Goal: Information Seeking & Learning: Understand process/instructions

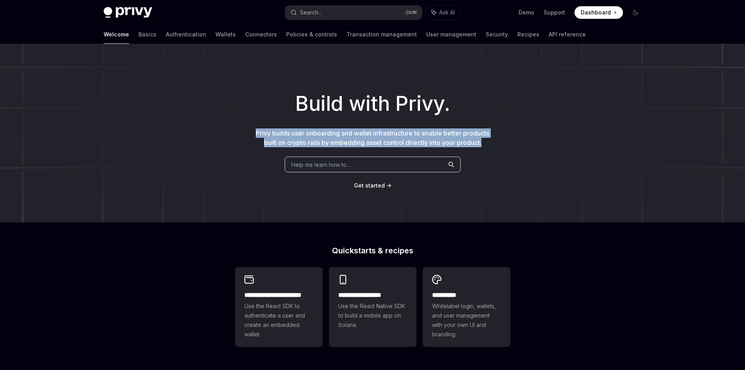
click at [491, 143] on div "Build with Privy. Privy builds user onboarding and wallet infrastructure to ena…" at bounding box center [372, 133] width 745 height 178
click at [491, 143] on p "Privy builds user onboarding and wallet infrastructure to enable better product…" at bounding box center [373, 137] width 238 height 19
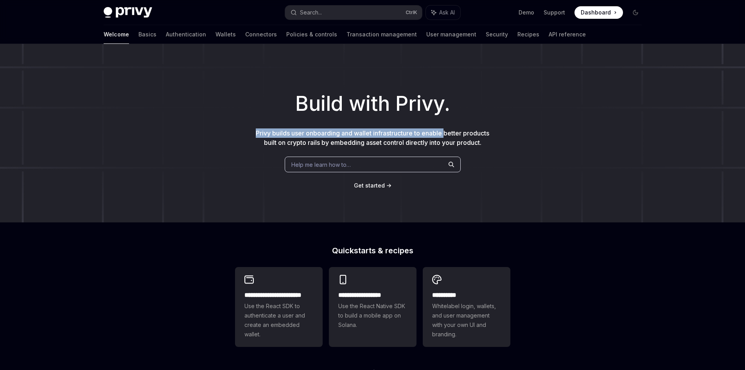
drag, startPoint x: 255, startPoint y: 131, endPoint x: 460, endPoint y: 130, distance: 204.6
click at [456, 130] on span "Privy builds user onboarding and wallet infrastructure to enable better product…" at bounding box center [373, 137] width 234 height 17
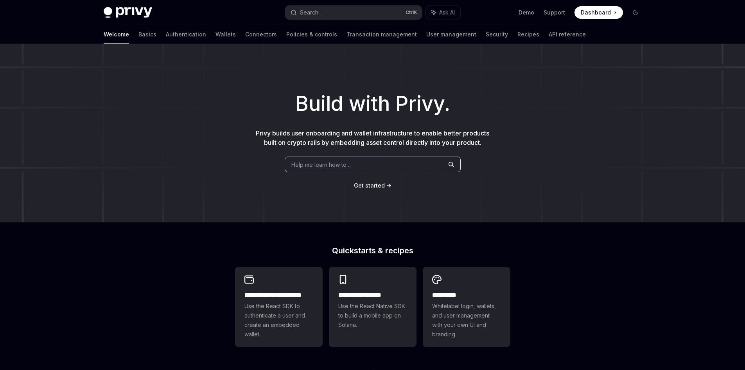
click at [475, 130] on span "Privy builds user onboarding and wallet infrastructure to enable better product…" at bounding box center [373, 137] width 234 height 17
click at [372, 182] on link "Get started" at bounding box center [369, 186] width 31 height 8
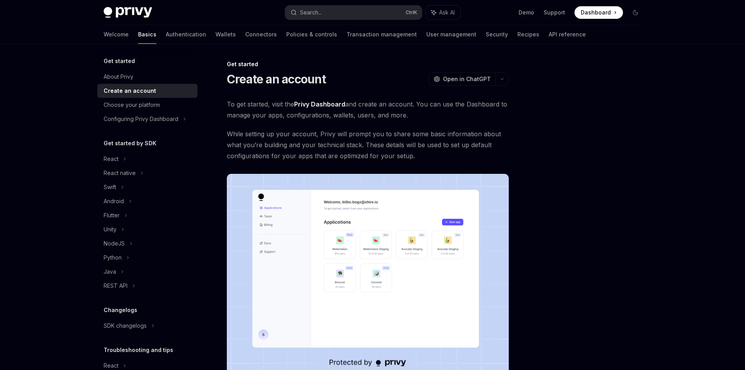
drag, startPoint x: 225, startPoint y: 103, endPoint x: 510, endPoint y: 112, distance: 285.0
click at [510, 112] on div "Get started Create an account OpenAI Open in ChatGPT OpenAI Open in ChatGPT To …" at bounding box center [295, 275] width 432 height 432
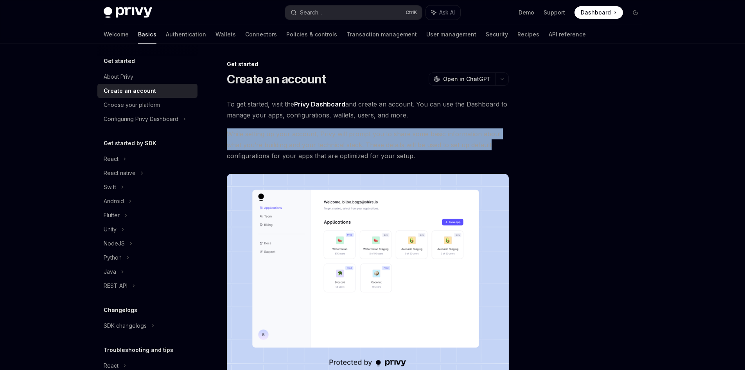
drag, startPoint x: 221, startPoint y: 132, endPoint x: 500, endPoint y: 141, distance: 278.7
click at [500, 141] on div "Get started Create an account OpenAI Open in ChatGPT OpenAI Open in ChatGPT To …" at bounding box center [295, 275] width 432 height 432
click at [500, 141] on span "While setting up your account, Privy will prompt you to share some basic inform…" at bounding box center [368, 144] width 282 height 33
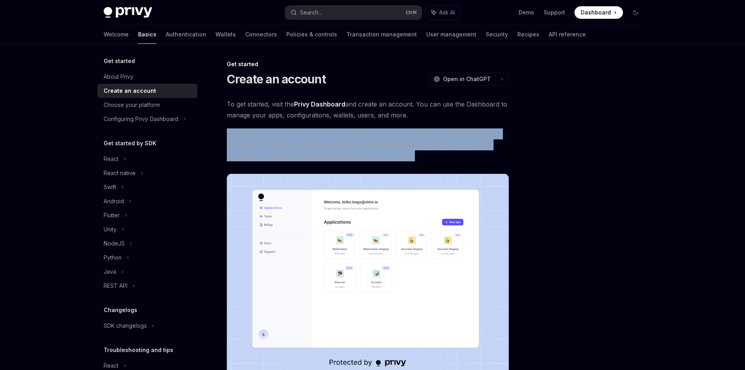
drag, startPoint x: 435, startPoint y: 154, endPoint x: 231, endPoint y: 136, distance: 204.6
click at [224, 137] on div "Get started Create an account OpenAI Open in ChatGPT OpenAI Open in ChatGPT To …" at bounding box center [295, 275] width 432 height 432
click at [300, 135] on span "While setting up your account, Privy will prompt you to share some basic inform…" at bounding box center [368, 144] width 282 height 33
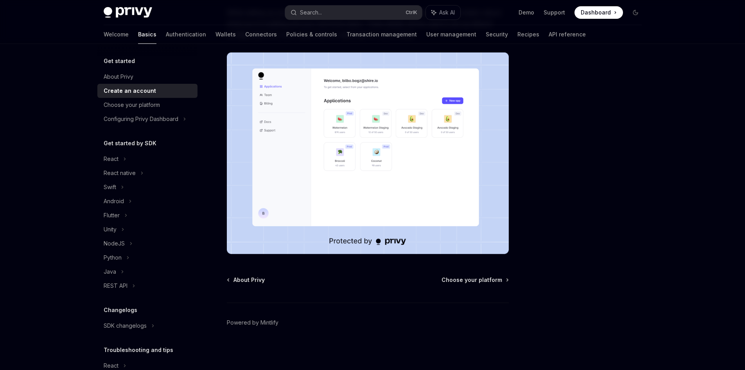
scroll to position [122, 0]
click at [496, 281] on span "Choose your platform" at bounding box center [472, 279] width 61 height 8
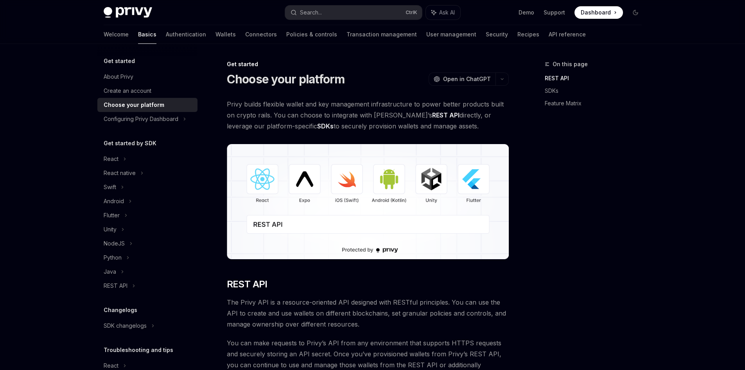
drag, startPoint x: 450, startPoint y: 128, endPoint x: 220, endPoint y: 104, distance: 231.7
click at [237, 100] on span "Privy builds flexible wallet and key management infrastructure to power better …" at bounding box center [368, 115] width 282 height 33
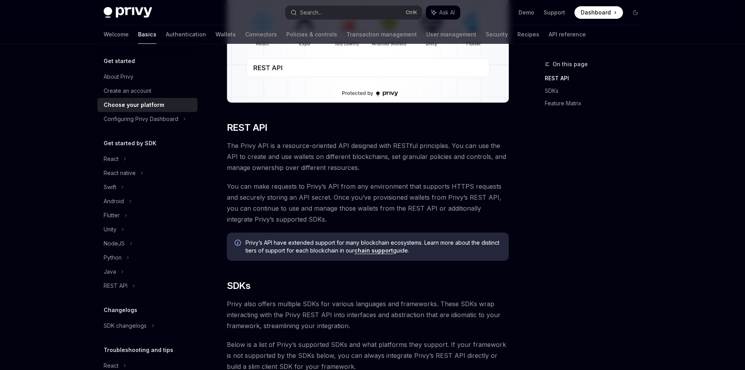
scroll to position [47, 0]
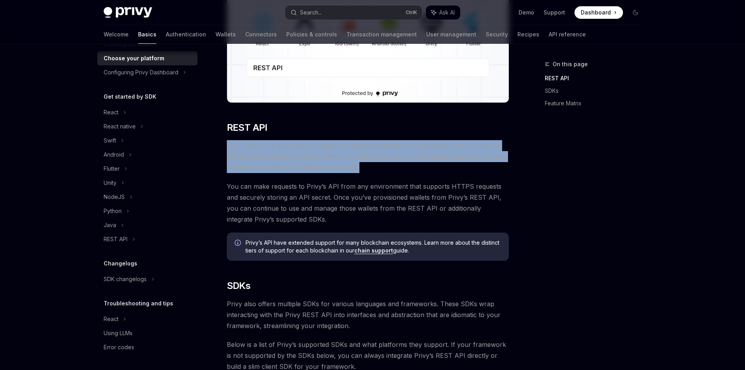
drag, startPoint x: 227, startPoint y: 145, endPoint x: 404, endPoint y: 167, distance: 177.7
click at [404, 167] on span "The Privy API is a resource-oriented API designed with RESTful principles. You …" at bounding box center [368, 156] width 282 height 33
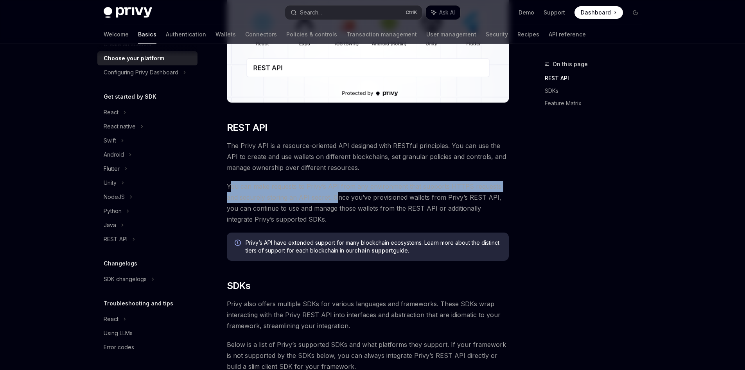
drag, startPoint x: 229, startPoint y: 187, endPoint x: 322, endPoint y: 194, distance: 93.7
click at [322, 194] on span "You can make requests to Privy’s API from any environment that supports HTTPS r…" at bounding box center [368, 203] width 282 height 44
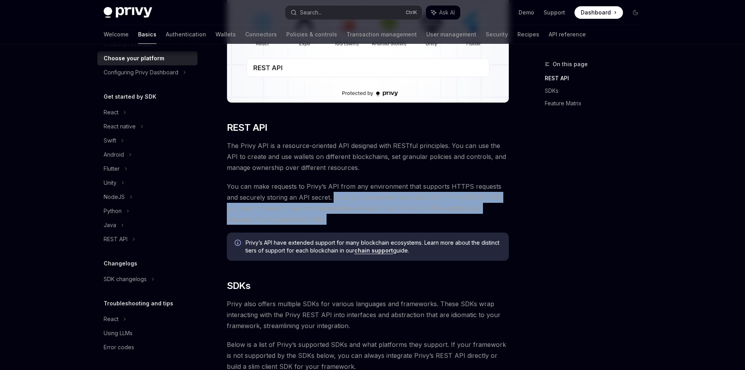
drag, startPoint x: 319, startPoint y: 197, endPoint x: 513, endPoint y: 219, distance: 194.9
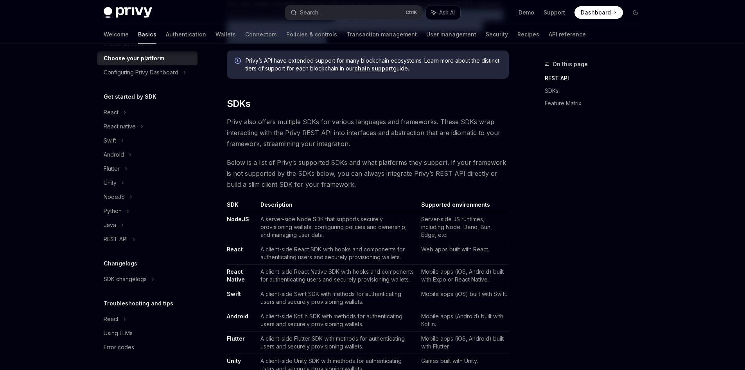
scroll to position [352, 0]
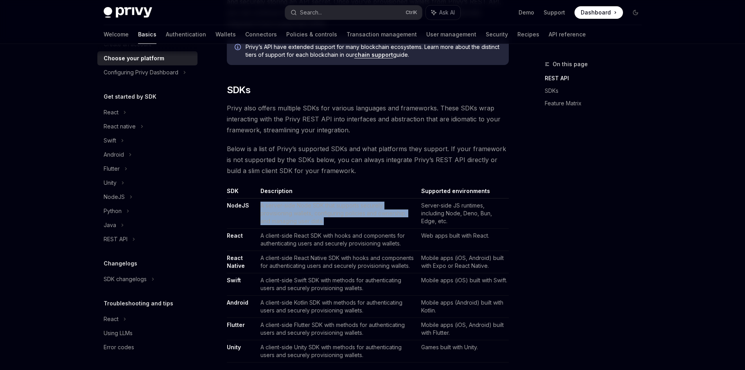
drag, startPoint x: 363, startPoint y: 220, endPoint x: 260, endPoint y: 203, distance: 105.0
click at [260, 203] on td "A server-side Node SDK that supports securely provisioning wallets, configuring…" at bounding box center [337, 213] width 160 height 30
copy td "A server-side Node SDK that supports securely provisioning wallets, configuring…"
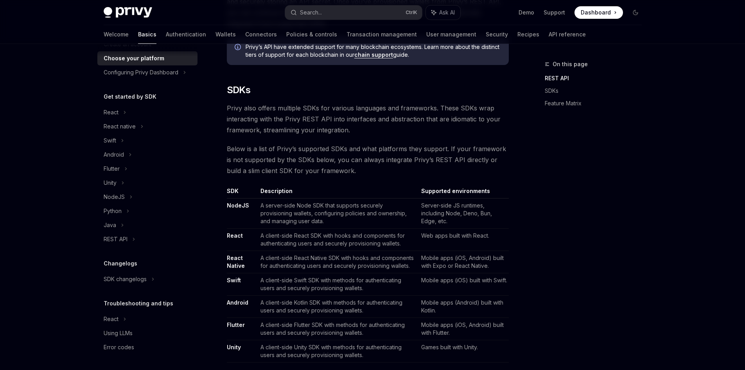
click at [554, 187] on div "On this page REST API SDKs Feature Matrix" at bounding box center [588, 214] width 119 height 310
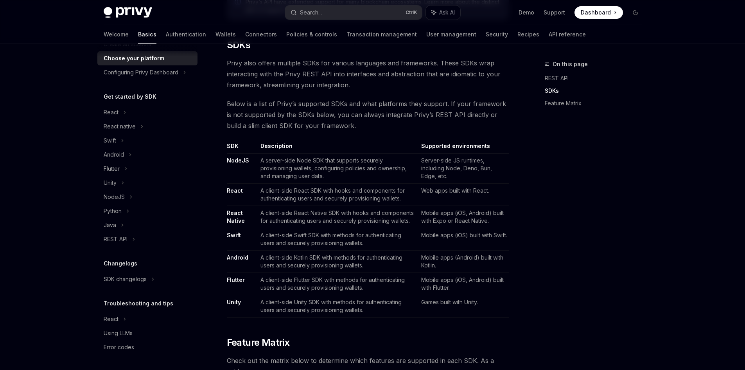
scroll to position [430, 0]
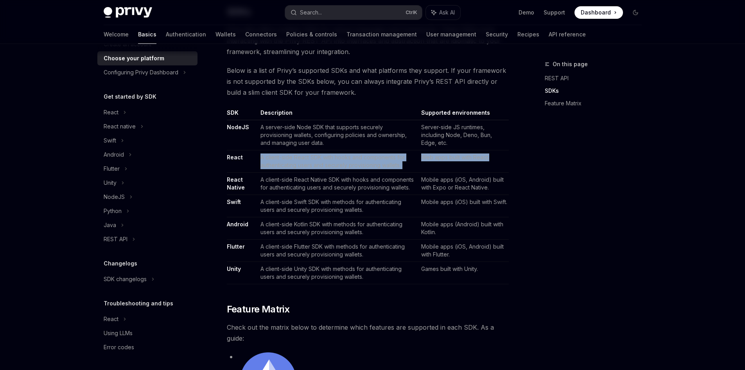
drag, startPoint x: 520, startPoint y: 162, endPoint x: 255, endPoint y: 152, distance: 265.4
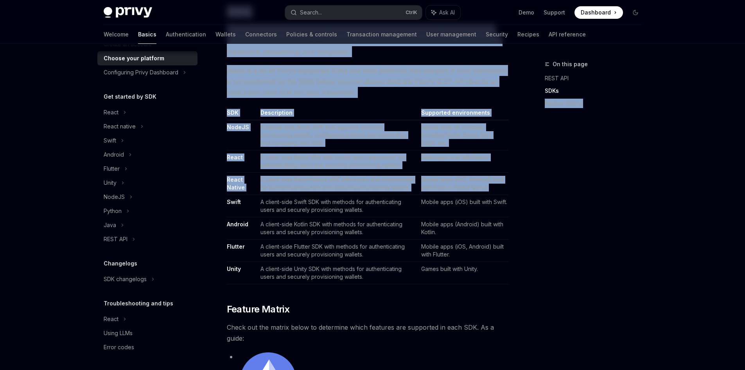
drag, startPoint x: 534, startPoint y: 193, endPoint x: 503, endPoint y: 194, distance: 30.5
click at [503, 194] on td "Mobile apps (iOS, Android) built with Expo or React Native." at bounding box center [463, 184] width 91 height 22
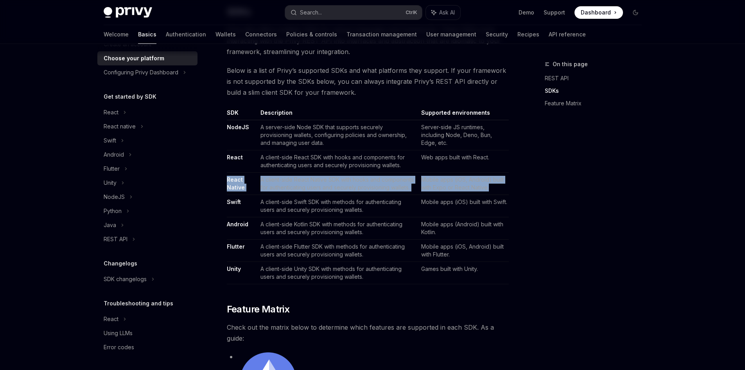
drag, startPoint x: 508, startPoint y: 193, endPoint x: 223, endPoint y: 176, distance: 285.3
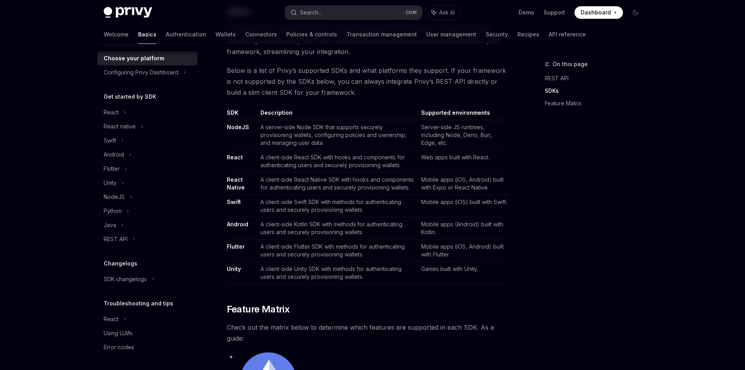
click at [505, 218] on td "Mobile apps (Android) built with Kotlin." at bounding box center [463, 228] width 91 height 22
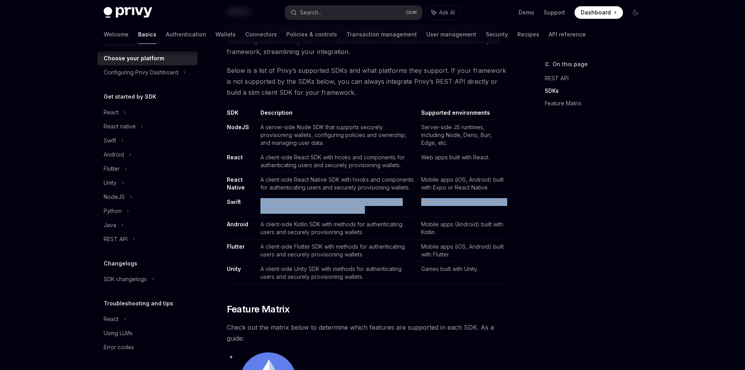
drag, startPoint x: 510, startPoint y: 213, endPoint x: 241, endPoint y: 202, distance: 269.0
click at [243, 200] on td "Swift" at bounding box center [242, 206] width 31 height 22
drag, startPoint x: 255, startPoint y: 199, endPoint x: 408, endPoint y: 207, distance: 153.2
click at [408, 207] on tr "Swift A client-side Swift SDK with methods for authenticating users and securel…" at bounding box center [368, 206] width 282 height 22
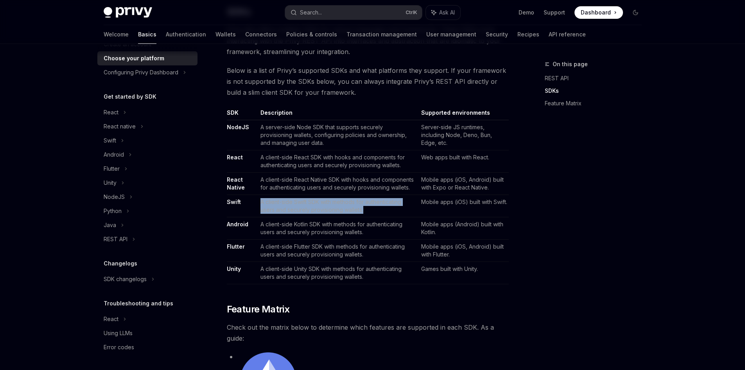
click at [408, 207] on td "A client-side Swift SDK with methods for authenticating users and securely prov…" at bounding box center [337, 206] width 160 height 22
click at [376, 198] on td "A client-side Swift SDK with methods for authenticating users and securely prov…" at bounding box center [337, 206] width 160 height 22
click at [375, 200] on td "A client-side Swift SDK with methods for authenticating users and securely prov…" at bounding box center [337, 206] width 160 height 22
click at [270, 211] on td "A client-side Swift SDK with methods for authenticating users and securely prov…" at bounding box center [337, 206] width 160 height 22
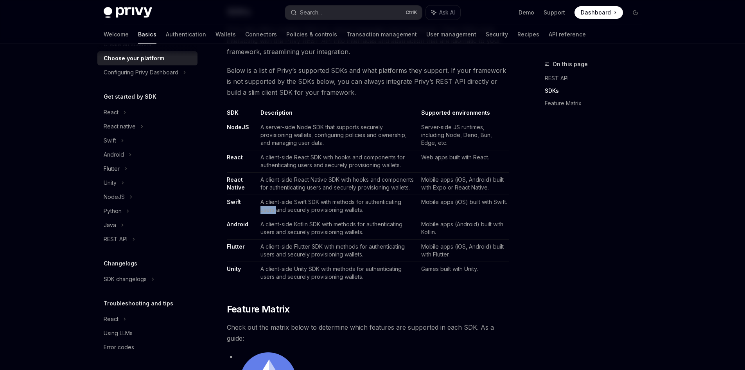
click at [270, 211] on td "A client-side Swift SDK with methods for authenticating users and securely prov…" at bounding box center [337, 206] width 160 height 22
click at [304, 212] on td "A client-side Swift SDK with methods for authenticating users and securely prov…" at bounding box center [337, 206] width 160 height 22
click at [319, 212] on td "A client-side Swift SDK with methods for authenticating users and securely prov…" at bounding box center [337, 206] width 160 height 22
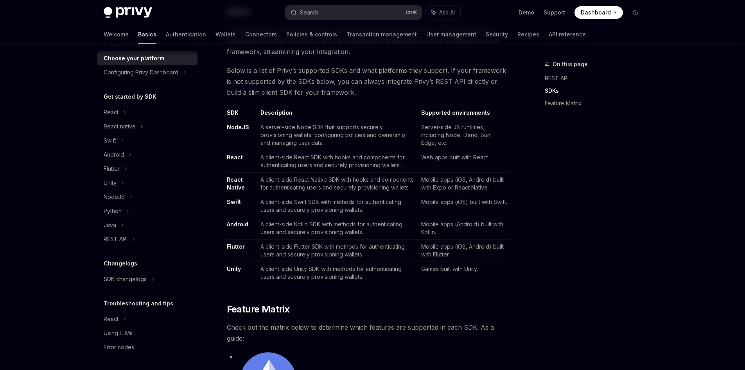
click at [354, 213] on td "A client-side Swift SDK with methods for authenticating users and securely prov…" at bounding box center [337, 206] width 160 height 22
click at [362, 212] on td "A client-side Swift SDK with methods for authenticating users and securely prov…" at bounding box center [337, 206] width 160 height 22
drag, startPoint x: 365, startPoint y: 211, endPoint x: 254, endPoint y: 203, distance: 111.4
click at [254, 203] on tr "Swift A client-side Swift SDK with methods for authenticating users and securel…" at bounding box center [368, 206] width 282 height 22
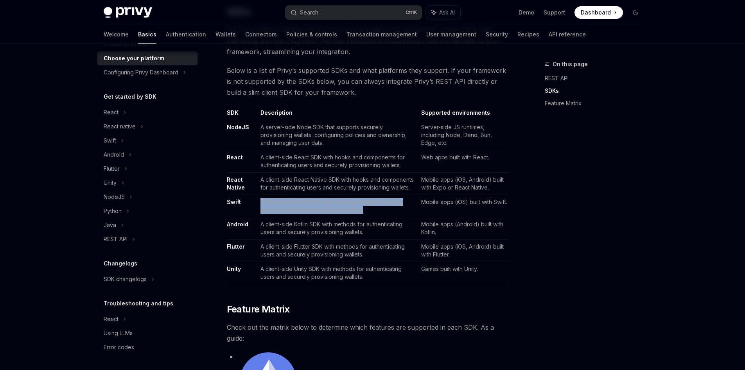
click at [254, 203] on td "Swift" at bounding box center [242, 206] width 31 height 22
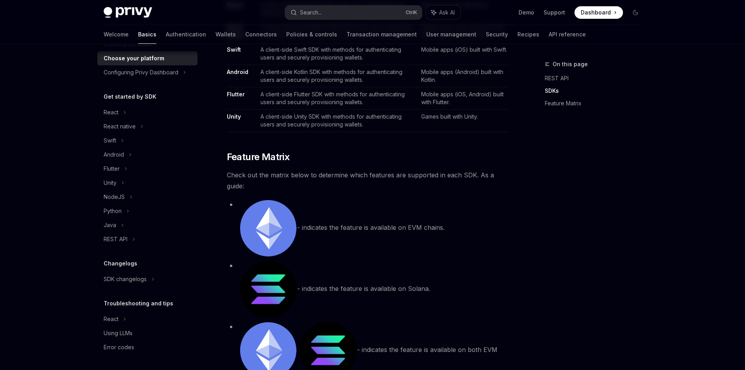
scroll to position [587, 0]
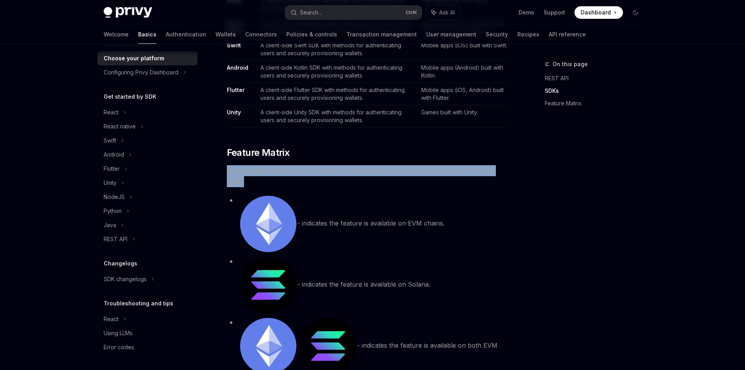
drag, startPoint x: 227, startPoint y: 171, endPoint x: 322, endPoint y: 182, distance: 96.2
click at [322, 182] on span "Check out the matrix below to determine which features are supported in each SD…" at bounding box center [368, 176] width 282 height 22
drag, startPoint x: 322, startPoint y: 182, endPoint x: 220, endPoint y: 161, distance: 104.3
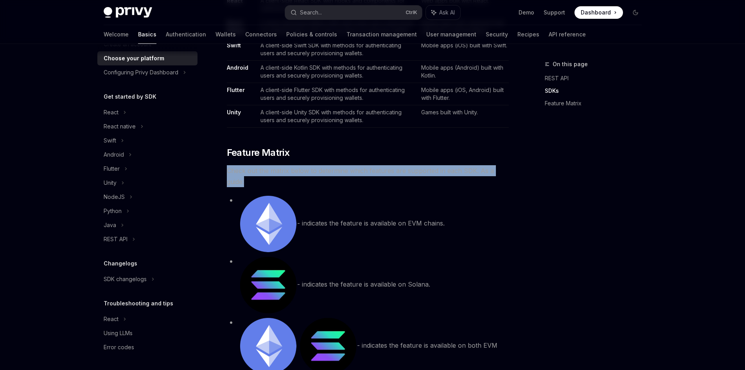
copy span "Check out the matrix below to determine which features are supported in each SD…"
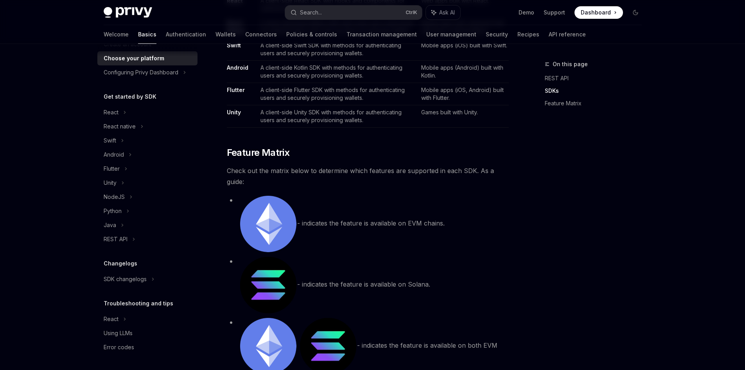
click at [584, 185] on div "On this page REST API SDKs Feature Matrix" at bounding box center [588, 214] width 119 height 310
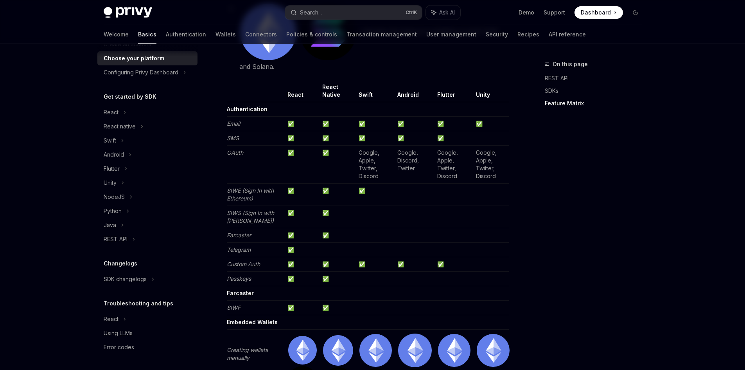
scroll to position [900, 0]
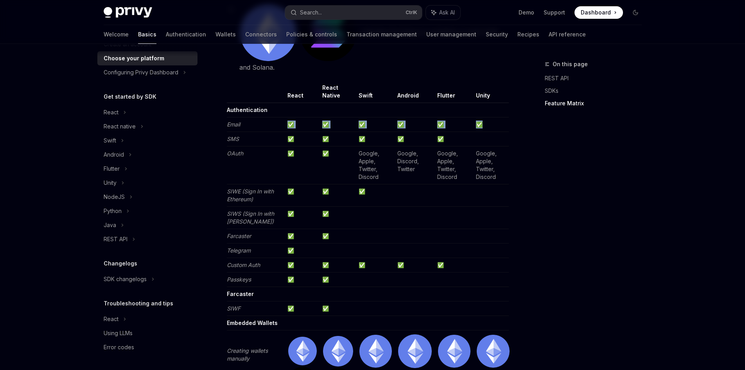
drag, startPoint x: 286, startPoint y: 124, endPoint x: 487, endPoint y: 127, distance: 200.7
click at [487, 127] on tr "Email ✅ ✅ ✅ ✅ ✅ ✅" at bounding box center [368, 124] width 282 height 14
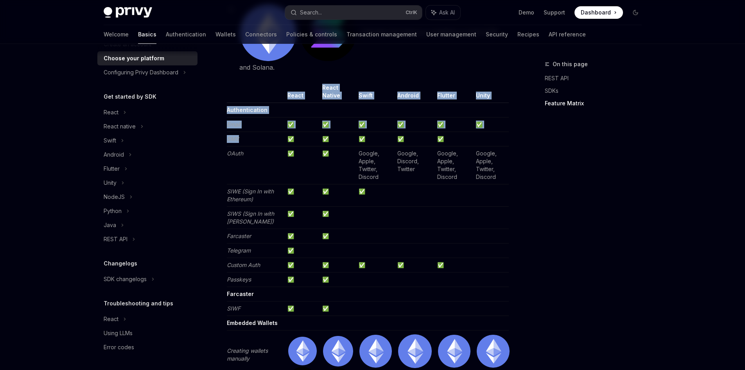
drag, startPoint x: 279, startPoint y: 141, endPoint x: 511, endPoint y: 139, distance: 232.4
click at [311, 161] on td "✅" at bounding box center [301, 165] width 35 height 38
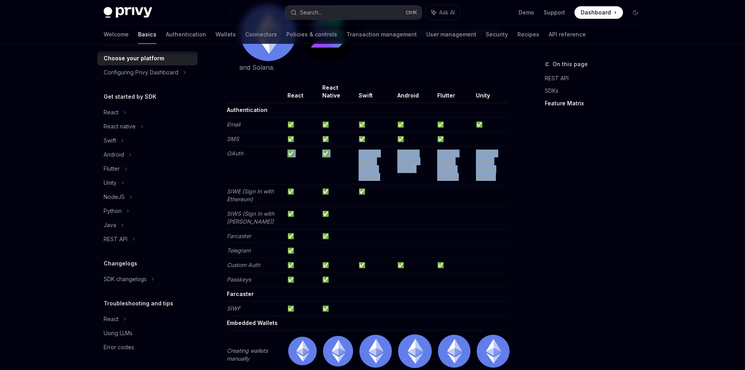
drag, startPoint x: 275, startPoint y: 156, endPoint x: 500, endPoint y: 175, distance: 226.1
click at [500, 175] on tr "OAuth ✅ ✅ Google, Apple, Twitter, Discord Google, Discord, Twitter Google, Appl…" at bounding box center [368, 165] width 282 height 38
click at [500, 176] on td "Google, Apple, Twitter, Discord" at bounding box center [491, 165] width 36 height 38
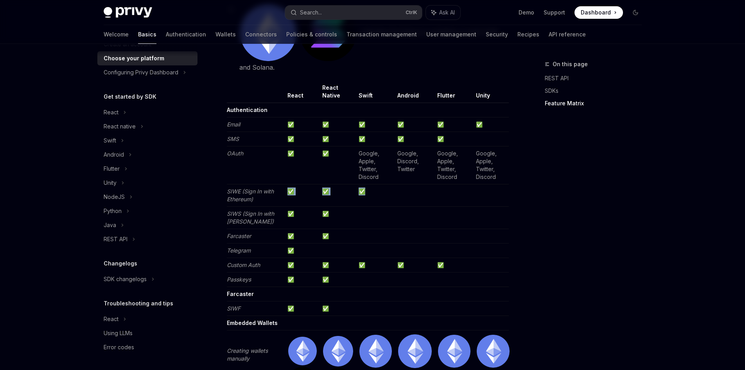
drag, startPoint x: 282, startPoint y: 197, endPoint x: 371, endPoint y: 192, distance: 89.3
click at [371, 192] on tr "SIWE (Sign In with Ethereum) ✅ ✅ ✅" at bounding box center [368, 195] width 282 height 22
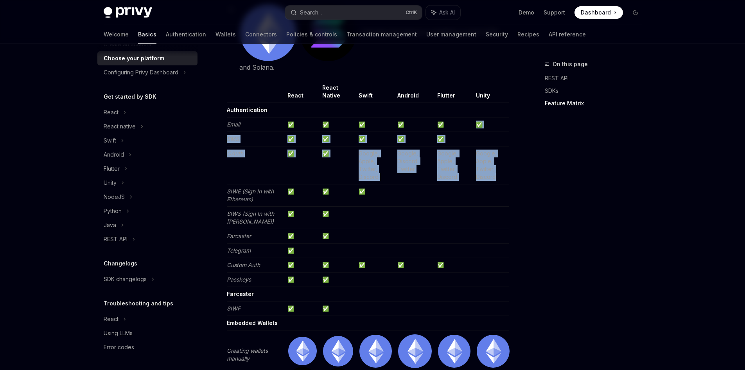
drag, startPoint x: 473, startPoint y: 120, endPoint x: 498, endPoint y: 179, distance: 64.0
click at [498, 179] on td "Google, Apple, Twitter, Discord" at bounding box center [491, 165] width 36 height 38
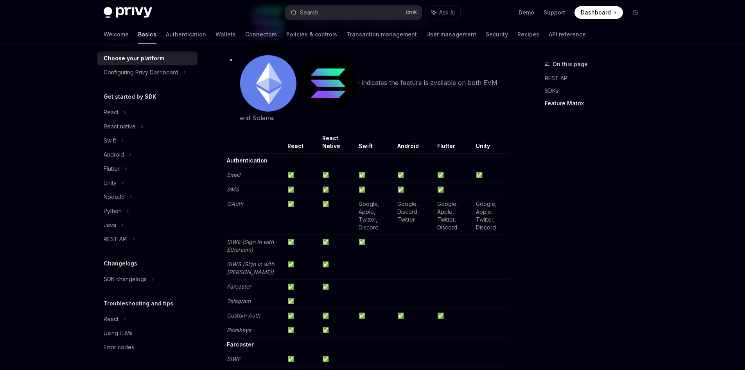
scroll to position [822, 0]
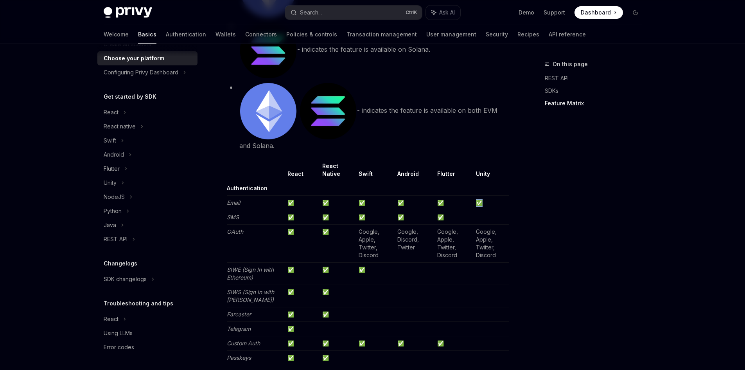
drag, startPoint x: 480, startPoint y: 201, endPoint x: 479, endPoint y: 207, distance: 5.9
click at [479, 207] on td "✅" at bounding box center [491, 203] width 36 height 14
drag, startPoint x: 476, startPoint y: 230, endPoint x: 496, endPoint y: 254, distance: 31.6
click at [496, 254] on td "Google, Apple, Twitter, Discord" at bounding box center [491, 244] width 36 height 38
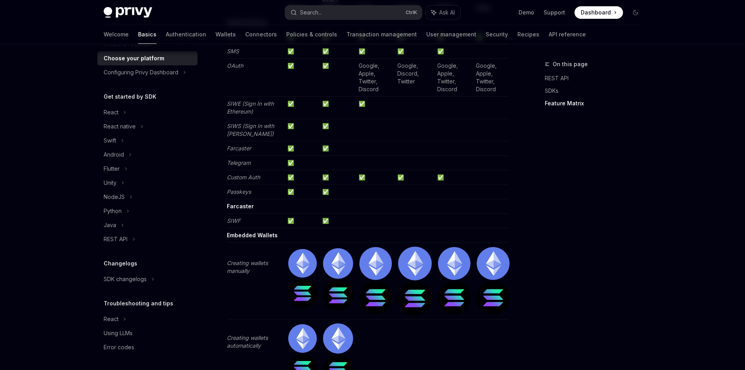
scroll to position [1017, 0]
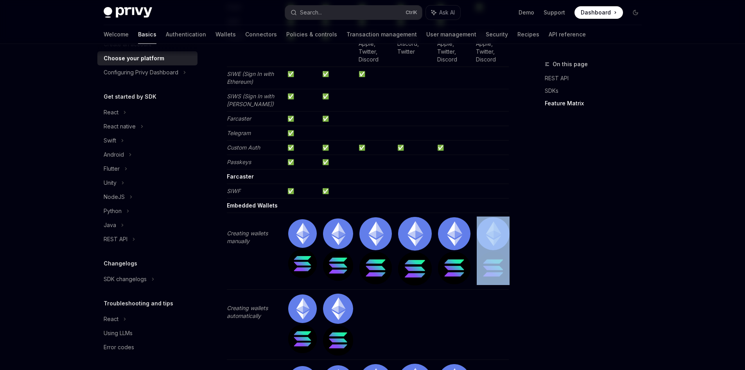
drag, startPoint x: 476, startPoint y: 228, endPoint x: 499, endPoint y: 275, distance: 52.7
click at [499, 275] on td at bounding box center [491, 251] width 36 height 76
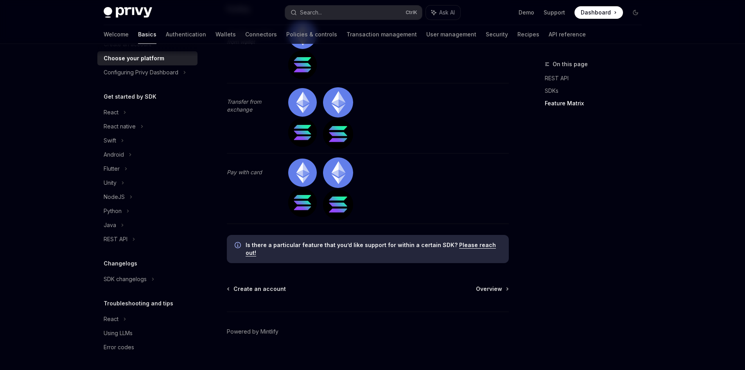
scroll to position [2539, 0]
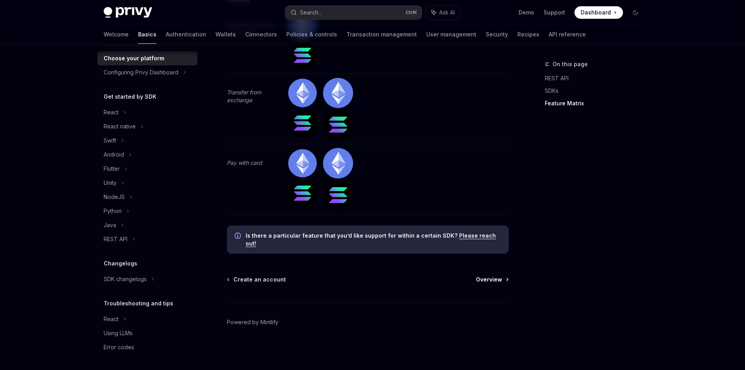
click at [502, 277] on link "Overview" at bounding box center [492, 279] width 32 height 8
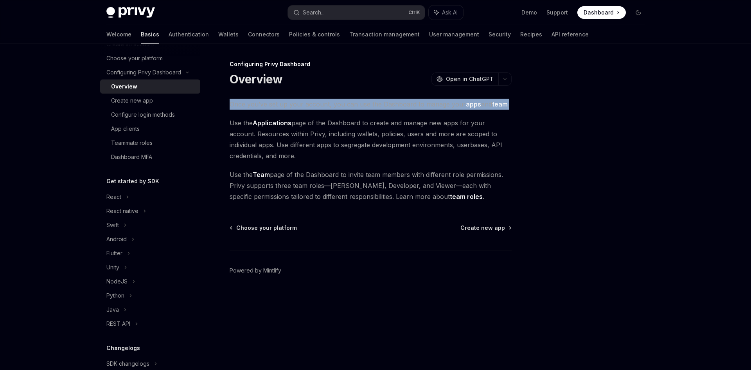
drag, startPoint x: 225, startPoint y: 107, endPoint x: 516, endPoint y: 106, distance: 291.1
click at [516, 106] on div "Configuring Privy Dashboard Overview OpenAI Open in ChatGPT OpenAI Open in Chat…" at bounding box center [375, 207] width 551 height 326
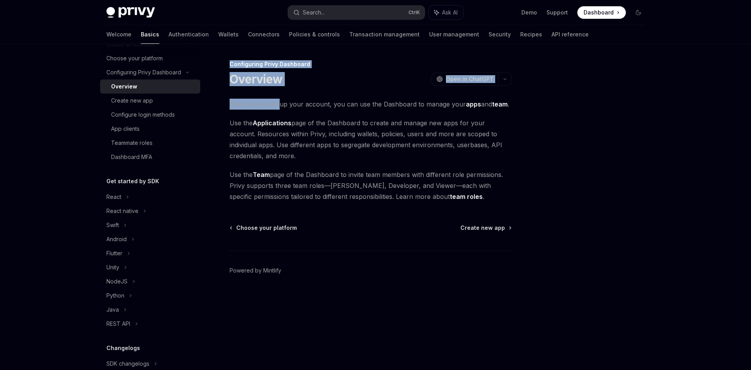
drag, startPoint x: 533, startPoint y: 103, endPoint x: 280, endPoint y: 101, distance: 252.7
click at [280, 101] on div "Configuring Privy Dashboard Overview OpenAI Open in ChatGPT OpenAI Open in Chat…" at bounding box center [375, 207] width 551 height 326
click at [280, 101] on span "Once you’ve set up your account, you can use the Dashboard to manage your apps …" at bounding box center [371, 104] width 282 height 11
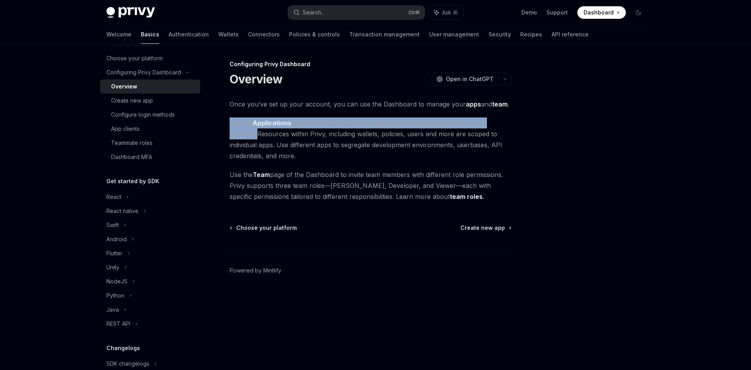
drag, startPoint x: 227, startPoint y: 116, endPoint x: 521, endPoint y: 118, distance: 294.6
click at [521, 118] on div "Configuring Privy Dashboard Overview OpenAI Open in ChatGPT OpenAI Open in Chat…" at bounding box center [375, 207] width 551 height 326
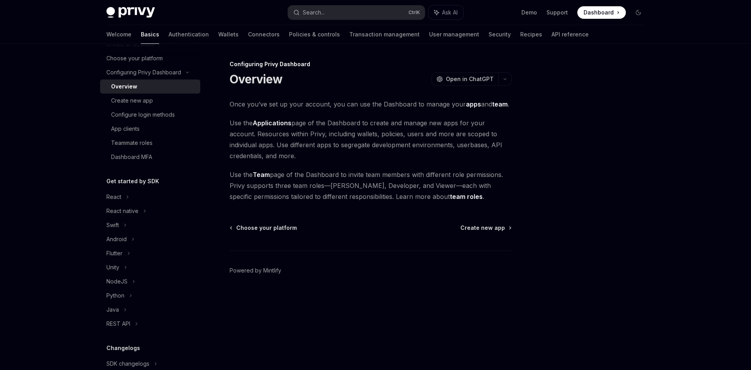
drag, startPoint x: 230, startPoint y: 122, endPoint x: 512, endPoint y: 151, distance: 283.9
click at [512, 151] on div "Configuring Privy Dashboard Overview OpenAI Open in ChatGPT OpenAI Open in Chat…" at bounding box center [297, 214] width 432 height 310
click at [514, 158] on div "Configuring Privy Dashboard Overview OpenAI Open in ChatGPT OpenAI Open in Chat…" at bounding box center [375, 207] width 551 height 326
drag, startPoint x: 301, startPoint y: 160, endPoint x: 248, endPoint y: 146, distance: 55.2
click at [248, 146] on span "Use the Applications page of the Dashboard to create and manage new apps for yo…" at bounding box center [371, 139] width 282 height 44
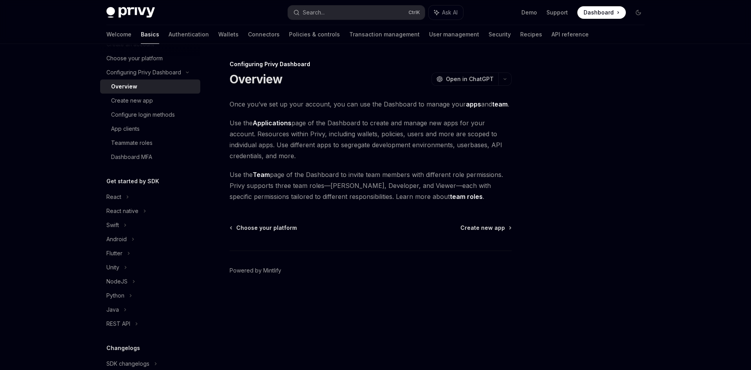
copy span "Use different apps to segregate development environments, userbases, API creden…"
click at [542, 167] on div at bounding box center [591, 214] width 119 height 310
click at [327, 144] on span "Use the Applications page of the Dashboard to create and manage new apps for yo…" at bounding box center [371, 139] width 282 height 44
copy span "segregate"
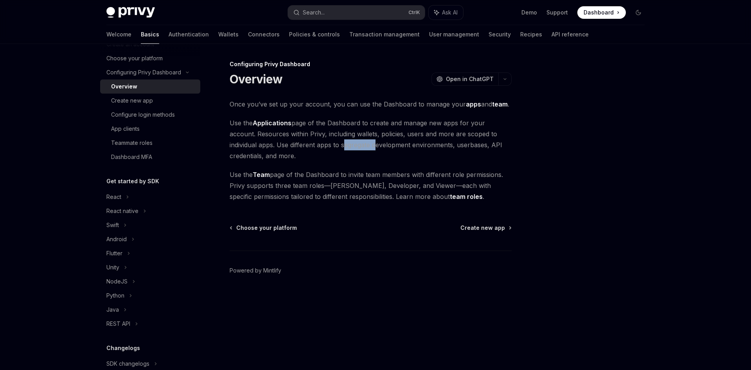
click at [335, 144] on span "Use the Applications page of the Dashboard to create and manage new apps for yo…" at bounding box center [371, 139] width 282 height 44
click at [502, 224] on span "Create new app" at bounding box center [482, 228] width 45 height 8
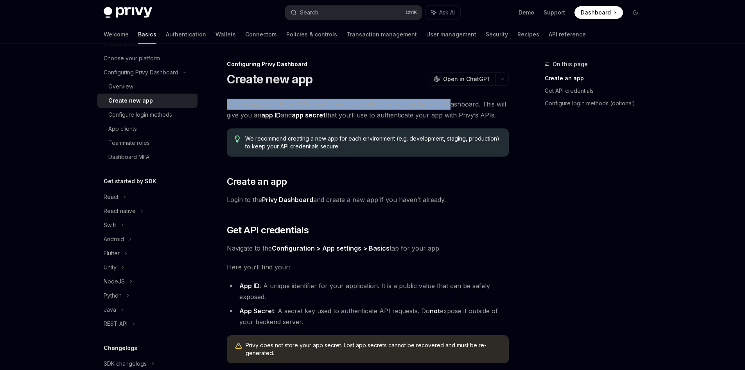
drag, startPoint x: 225, startPoint y: 102, endPoint x: 443, endPoint y: 104, distance: 218.3
click at [443, 104] on div "Configuring Privy Dashboard Create new app OpenAI Open in ChatGPT OpenAI Open i…" at bounding box center [295, 304] width 432 height 490
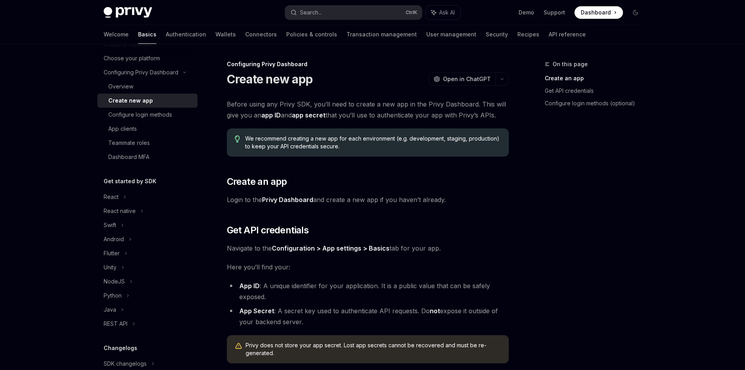
click at [449, 101] on span "Before using any Privy SDK, you’ll need to create a new app in the Privy Dashbo…" at bounding box center [368, 110] width 282 height 22
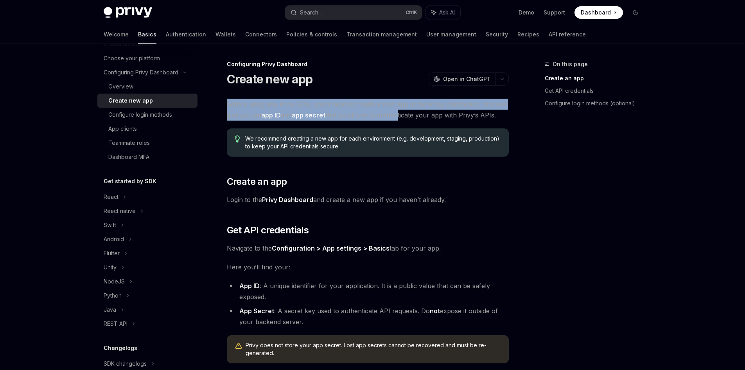
drag, startPoint x: 227, startPoint y: 102, endPoint x: 399, endPoint y: 114, distance: 172.5
click at [399, 114] on span "Before using any Privy SDK, you’ll need to create a new app in the Privy Dashbo…" at bounding box center [368, 110] width 282 height 22
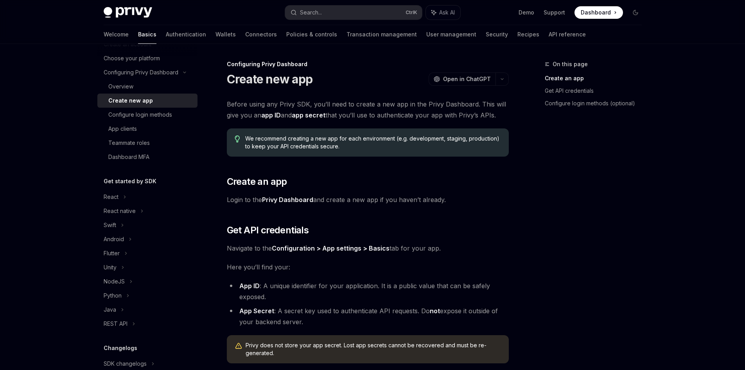
click at [502, 113] on span "Before using any Privy SDK, you’ll need to create a new app in the Privy Dashbo…" at bounding box center [368, 110] width 282 height 22
drag, startPoint x: 514, startPoint y: 113, endPoint x: 227, endPoint y: 100, distance: 287.4
click at [227, 100] on div "On this page Create an app Get API credentials Configure login methods (optiona…" at bounding box center [372, 297] width 551 height 506
drag, startPoint x: 309, startPoint y: 183, endPoint x: 212, endPoint y: 178, distance: 96.8
click at [227, 178] on h2 "​ Create an app" at bounding box center [368, 181] width 282 height 13
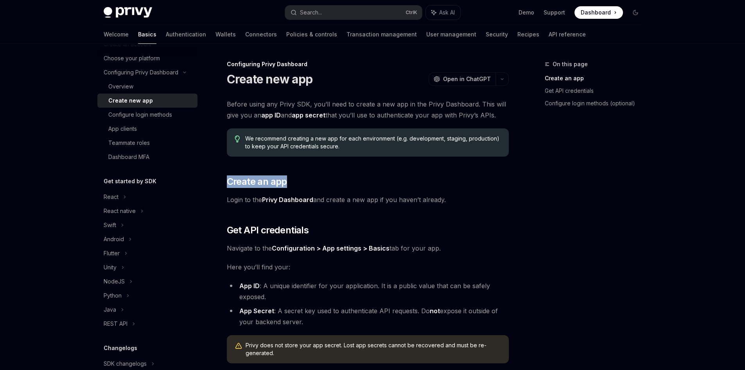
drag, startPoint x: 455, startPoint y: 198, endPoint x: 225, endPoint y: 202, distance: 230.5
click at [225, 202] on div "Configuring Privy Dashboard Create new app OpenAI Open in ChatGPT OpenAI Open i…" at bounding box center [295, 304] width 432 height 490
click at [233, 207] on div "Before using any Privy SDK, you’ll need to create a new app in the Privy Dashbo…" at bounding box center [368, 266] width 282 height 335
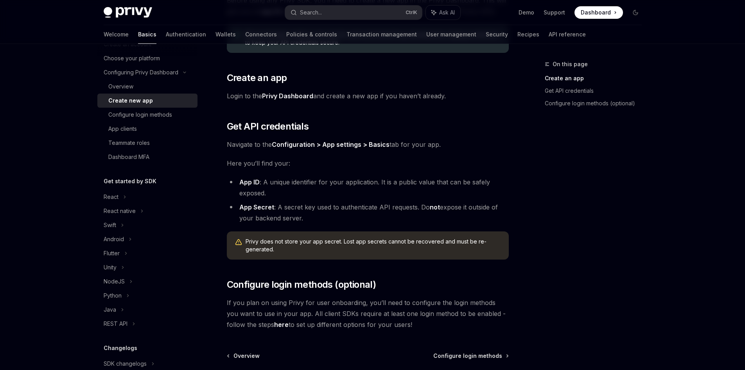
scroll to position [117, 0]
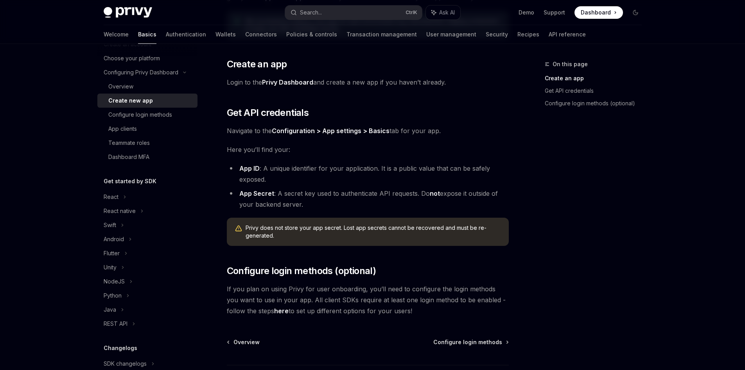
drag, startPoint x: 229, startPoint y: 129, endPoint x: 449, endPoint y: 125, distance: 220.3
click at [449, 125] on span "Navigate to the Configuration > App settings > Basics tab for your app." at bounding box center [368, 130] width 282 height 11
drag, startPoint x: 223, startPoint y: 129, endPoint x: 455, endPoint y: 124, distance: 231.2
click at [455, 124] on div "Configuring Privy Dashboard Create new app OpenAI Open in ChatGPT OpenAI Open i…" at bounding box center [295, 187] width 432 height 490
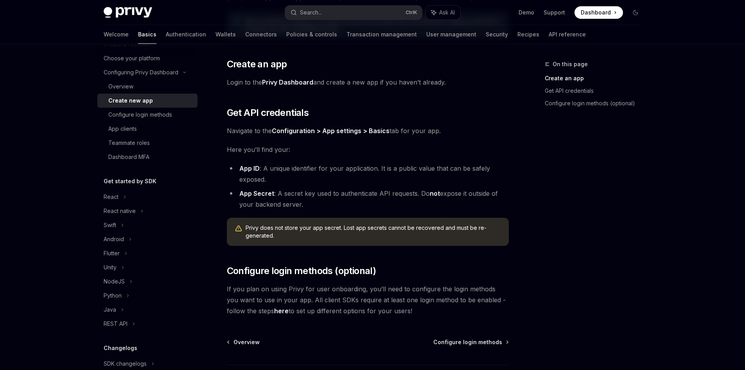
click at [455, 124] on div "Before using any Privy SDK, you’ll need to create a new app in the Privy Dashbo…" at bounding box center [368, 148] width 282 height 335
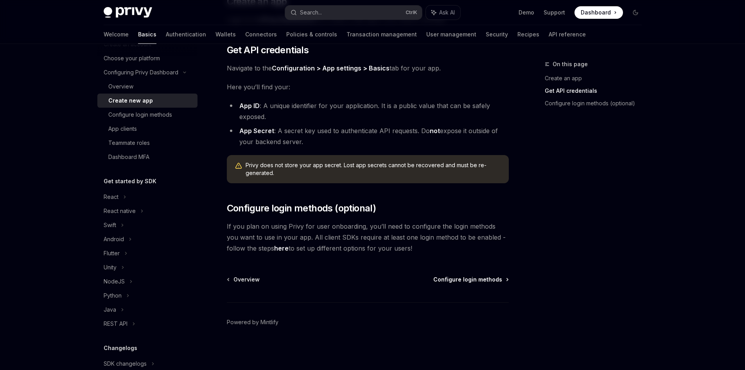
click at [484, 278] on span "Configure login methods" at bounding box center [467, 279] width 69 height 8
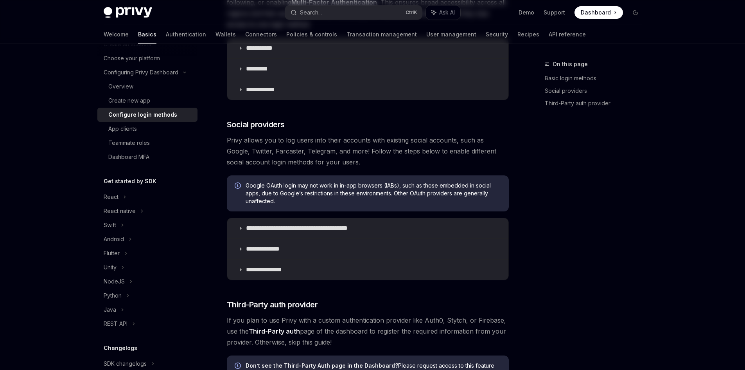
type textarea "*"
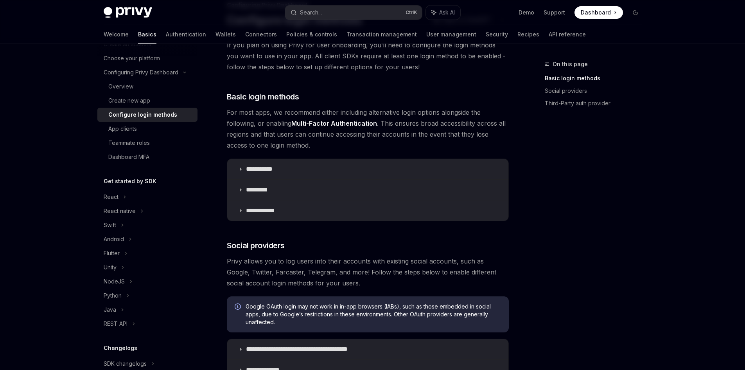
scroll to position [117, 0]
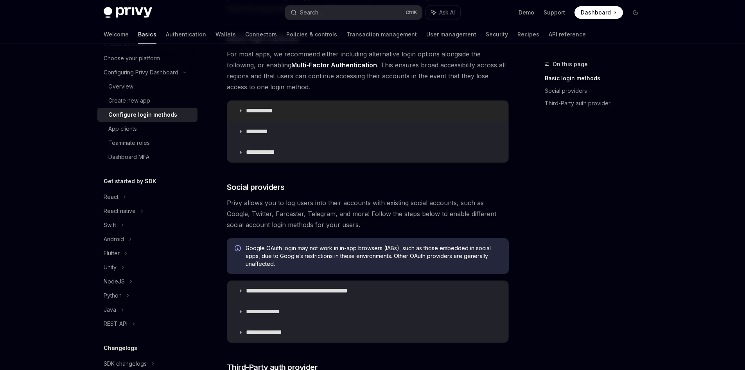
click at [237, 107] on summary "**********" at bounding box center [367, 111] width 281 height 20
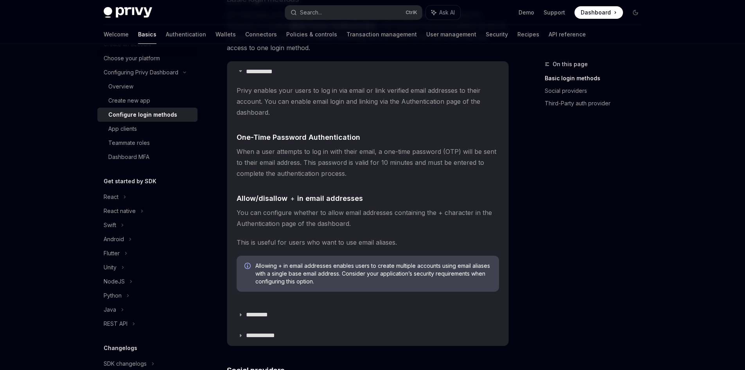
scroll to position [196, 0]
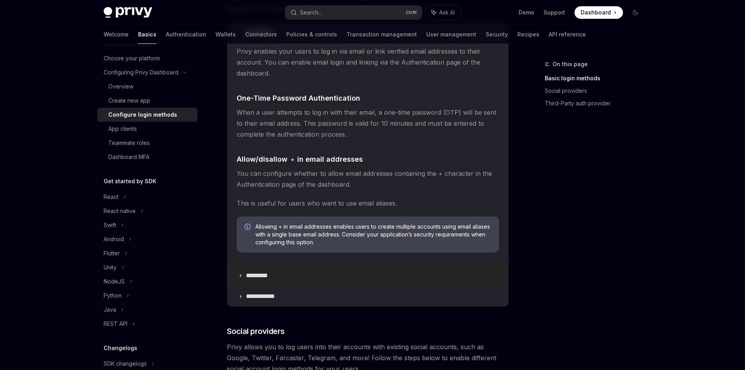
click at [240, 273] on icon at bounding box center [240, 275] width 5 height 5
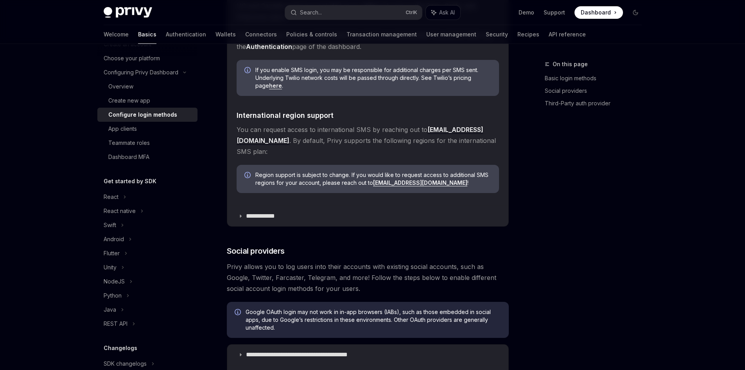
scroll to position [587, 0]
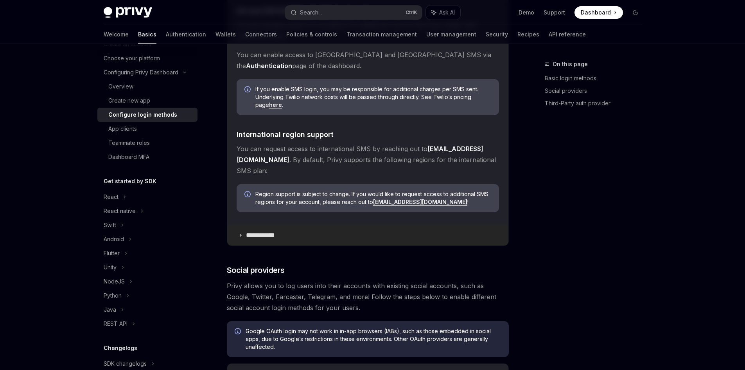
click at [248, 231] on p "**********" at bounding box center [263, 235] width 35 height 8
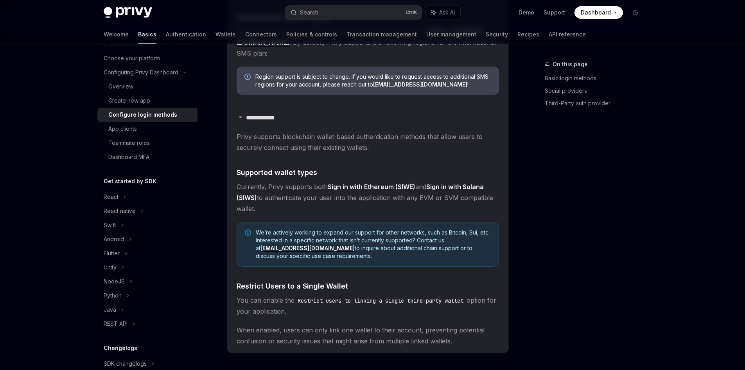
scroll to position [743, 0]
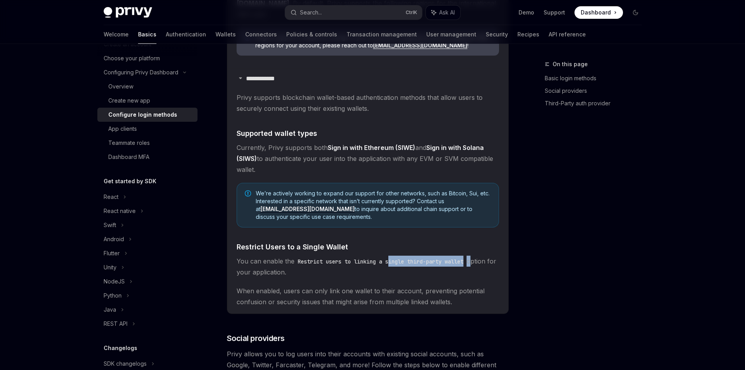
drag, startPoint x: 394, startPoint y: 252, endPoint x: 478, endPoint y: 252, distance: 84.9
click at [478, 255] on span "You can enable the Restrict users to linking a single third-party wallet option…" at bounding box center [368, 266] width 263 height 22
click at [467, 257] on code "Restrict users to linking a single third-party wallet" at bounding box center [381, 261] width 172 height 9
drag, startPoint x: 473, startPoint y: 252, endPoint x: 298, endPoint y: 252, distance: 174.9
click at [298, 257] on code "Restrict users to linking a single third-party wallet" at bounding box center [381, 261] width 172 height 9
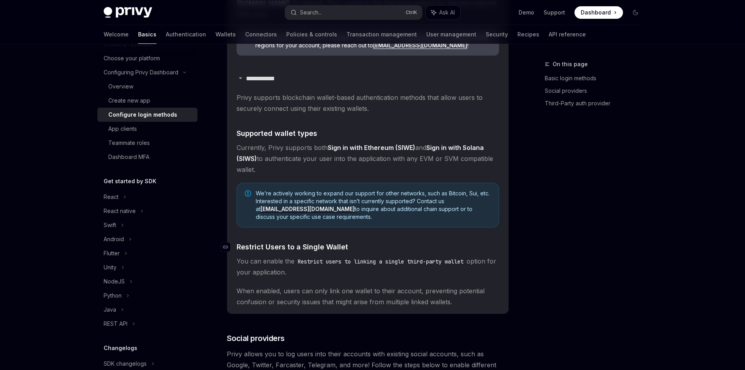
click at [371, 241] on h4 "​ Restrict Users to a Single Wallet" at bounding box center [368, 246] width 263 height 11
drag, startPoint x: 371, startPoint y: 235, endPoint x: 232, endPoint y: 233, distance: 138.9
click at [237, 241] on h4 "​ Restrict Users to a Single Wallet" at bounding box center [368, 246] width 263 height 11
click at [366, 229] on children "Privy supports blockchain wallet-based authentication methods that allow users …" at bounding box center [368, 199] width 263 height 215
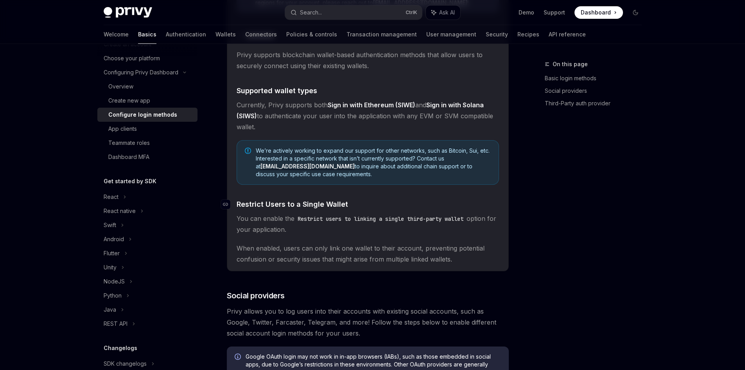
scroll to position [782, 0]
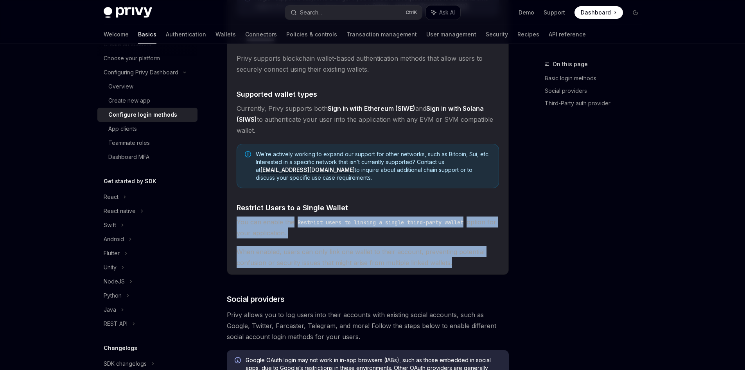
drag, startPoint x: 465, startPoint y: 251, endPoint x: 237, endPoint y: 214, distance: 231.0
click at [237, 214] on children "Privy supports blockchain wallet-based authentication methods that allow users …" at bounding box center [368, 160] width 263 height 215
click at [232, 216] on details "**********" at bounding box center [367, 151] width 281 height 245
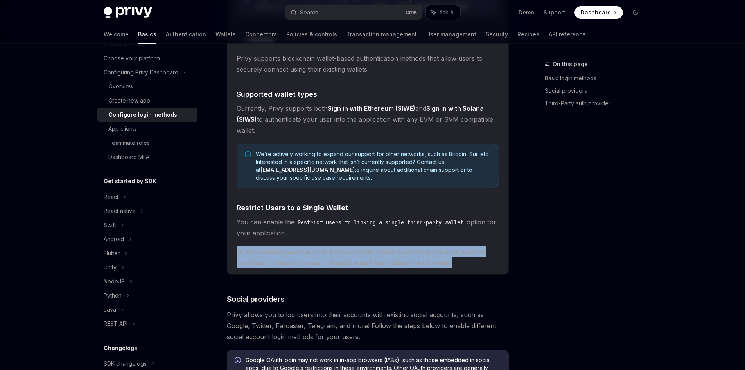
drag, startPoint x: 463, startPoint y: 255, endPoint x: 228, endPoint y: 230, distance: 236.5
click at [228, 230] on details "**********" at bounding box center [367, 151] width 281 height 245
click at [466, 255] on span "When enabled, users can only link one wallet to their account, preventing poten…" at bounding box center [368, 257] width 263 height 22
drag, startPoint x: 483, startPoint y: 253, endPoint x: 233, endPoint y: 237, distance: 250.5
click at [233, 237] on details "**********" at bounding box center [367, 151] width 281 height 245
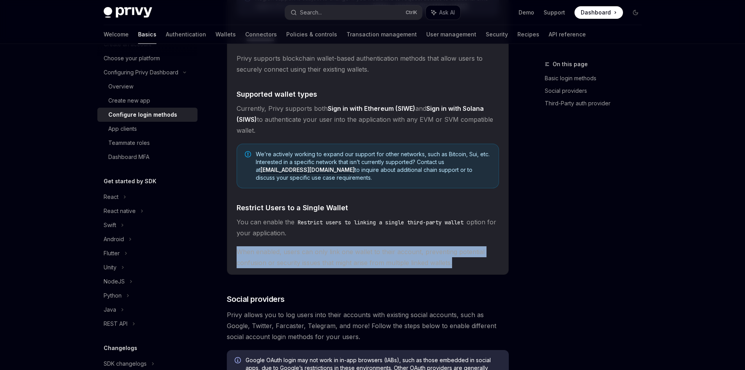
click at [474, 256] on span "When enabled, users can only link one wallet to their account, preventing poten…" at bounding box center [368, 257] width 263 height 22
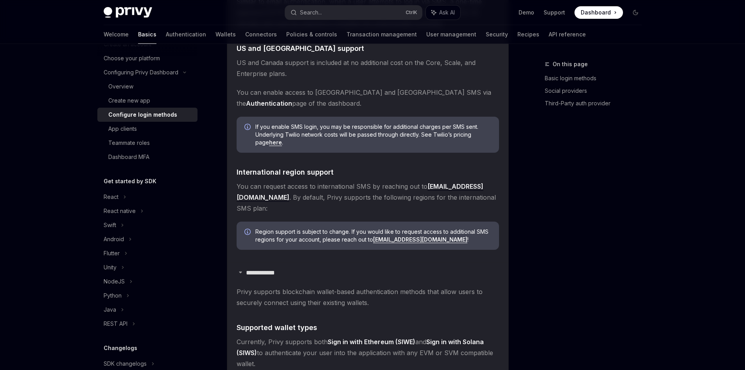
scroll to position [587, 0]
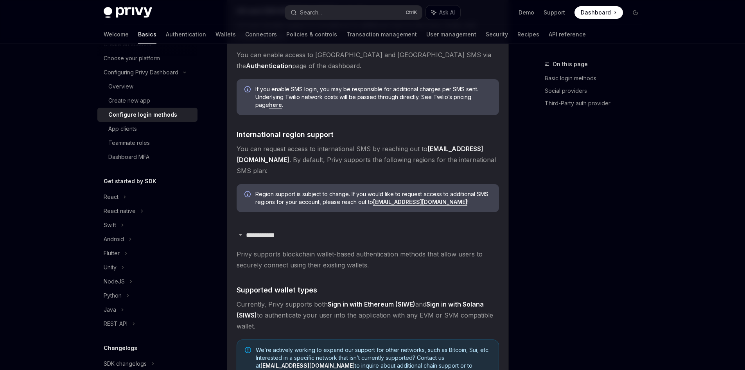
drag, startPoint x: 270, startPoint y: 314, endPoint x: 222, endPoint y: 293, distance: 52.2
click at [222, 293] on div "**********" at bounding box center [295, 206] width 432 height 1466
click at [335, 284] on h4 "​ Supported wallet types" at bounding box center [368, 289] width 263 height 11
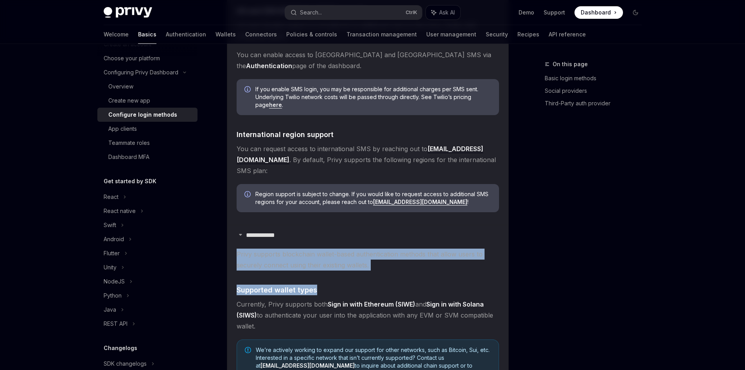
drag, startPoint x: 382, startPoint y: 261, endPoint x: 232, endPoint y: 244, distance: 150.3
click at [232, 244] on details "**********" at bounding box center [367, 347] width 281 height 245
click at [325, 284] on h4 "​ Supported wallet types" at bounding box center [368, 289] width 263 height 11
drag, startPoint x: 325, startPoint y: 278, endPoint x: 223, endPoint y: 243, distance: 108.1
click at [223, 243] on div "**********" at bounding box center [295, 206] width 432 height 1466
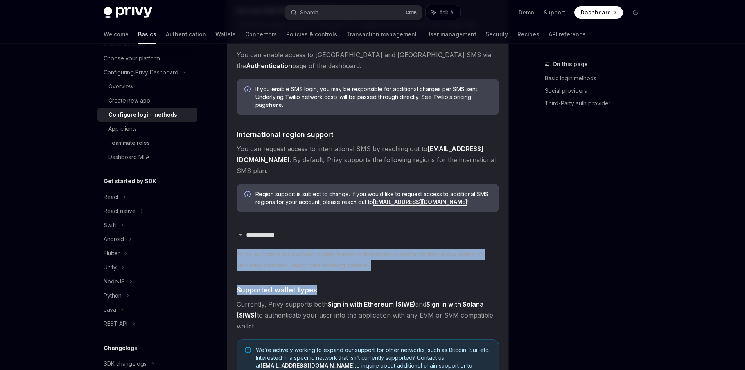
click at [381, 269] on children "Privy supports blockchain wallet-based authentication methods that allow users …" at bounding box center [368, 355] width 263 height 215
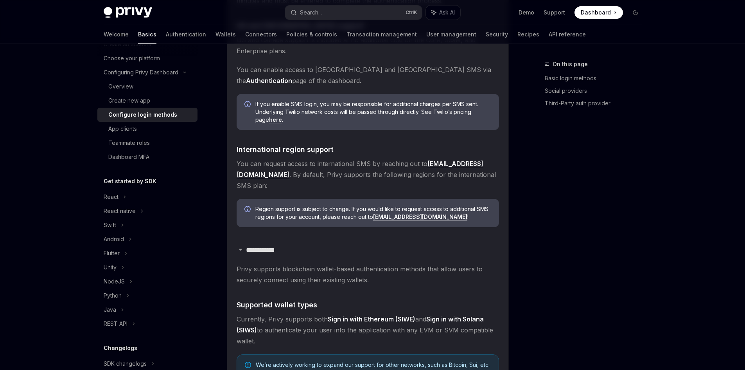
scroll to position [548, 0]
